Goal: Task Accomplishment & Management: Manage account settings

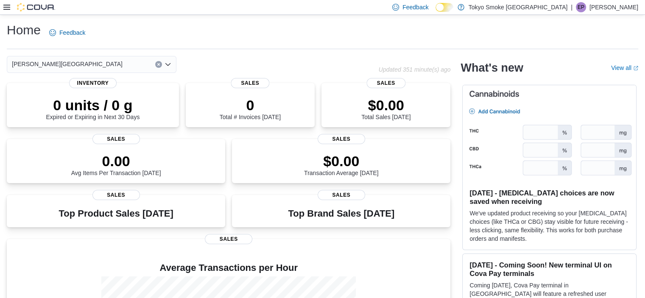
click at [617, 5] on p "Emily Paramor" at bounding box center [614, 7] width 49 height 10
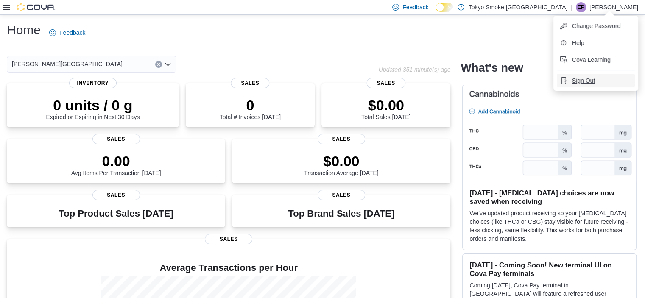
click at [587, 83] on span "Sign Out" at bounding box center [583, 80] width 23 height 8
